Goal: Transaction & Acquisition: Purchase product/service

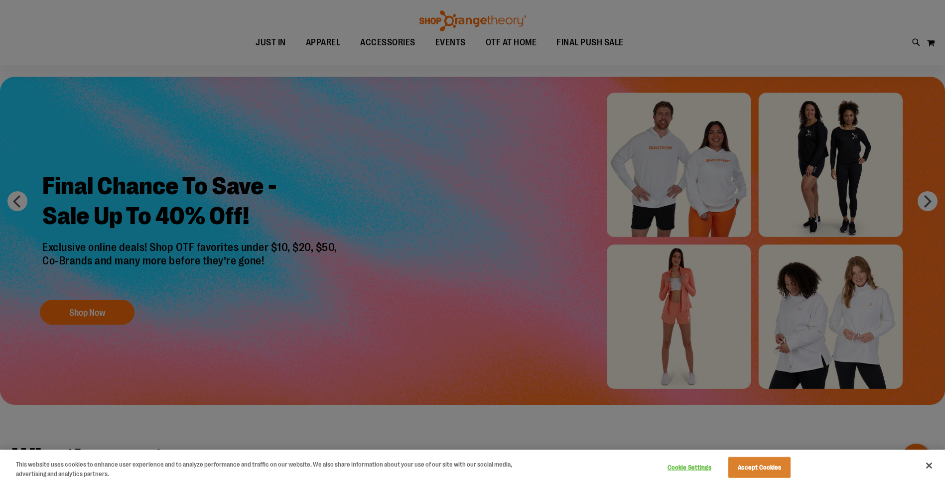
scroll to position [149, 0]
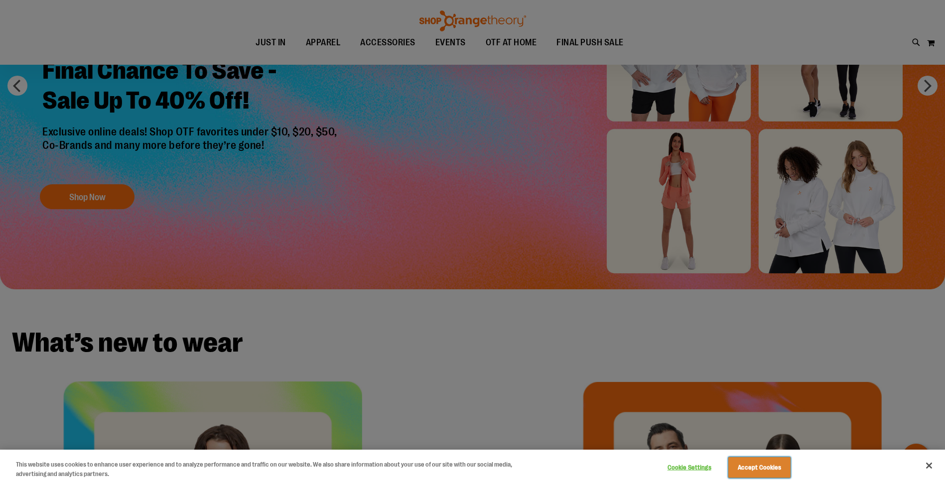
click at [754, 462] on button "Accept Cookies" at bounding box center [759, 467] width 62 height 21
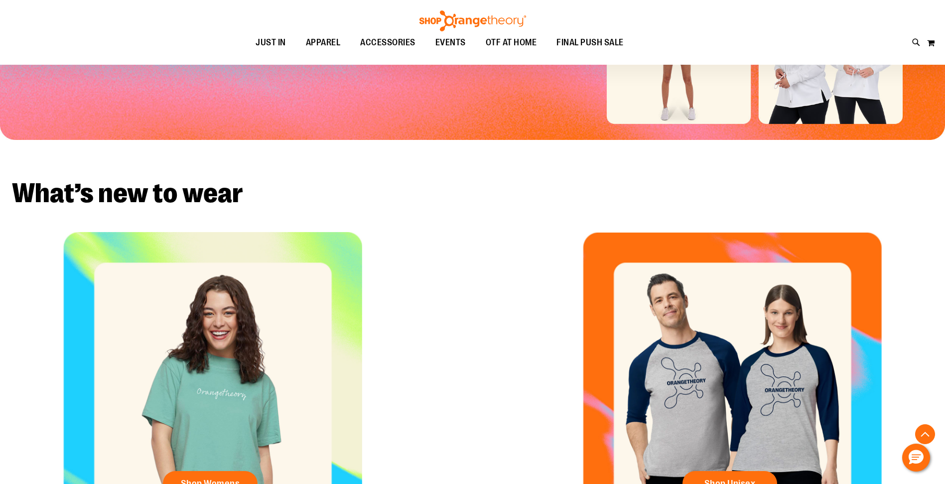
scroll to position [0, 0]
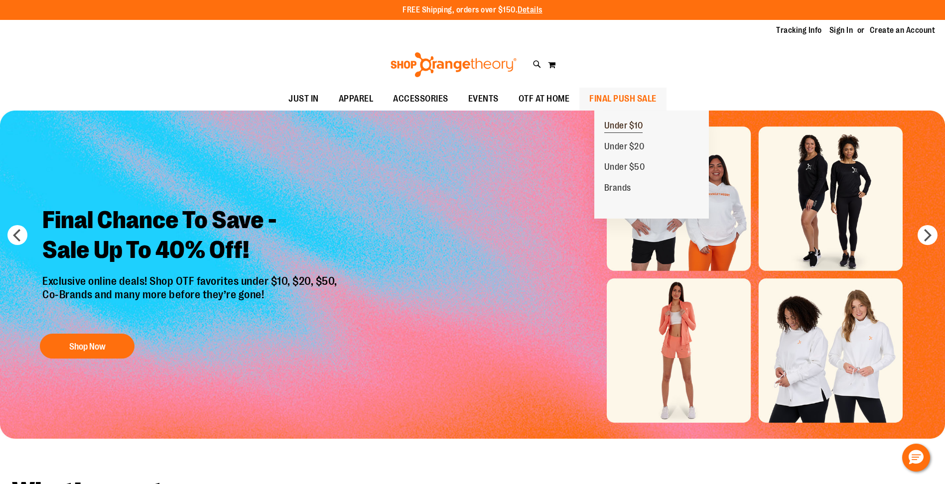
click at [621, 122] on span "Under $10" at bounding box center [623, 127] width 39 height 12
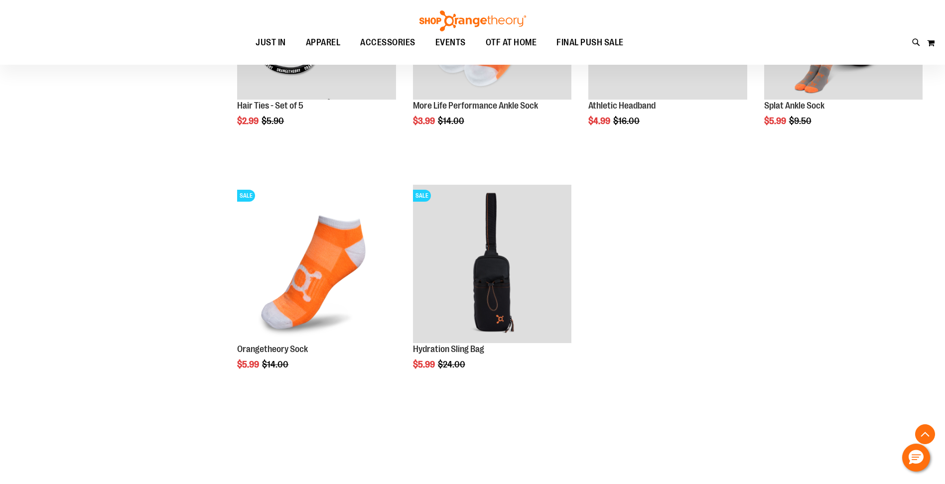
scroll to position [996, 0]
